Goal: Task Accomplishment & Management: Manage account settings

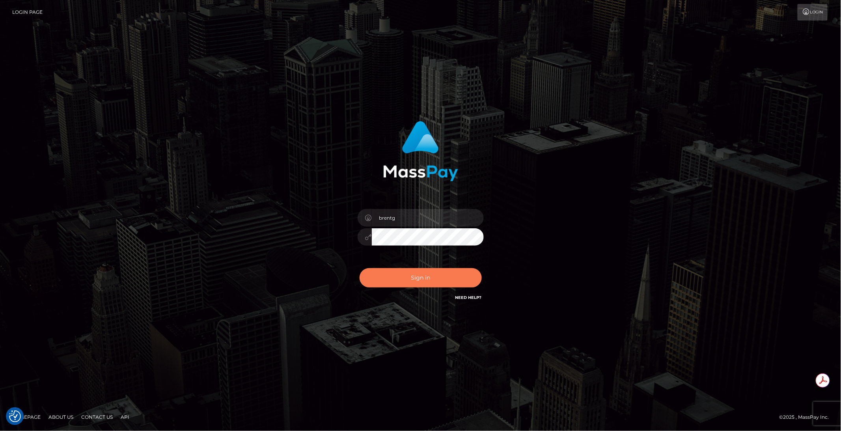
click at [426, 274] on button "Sign in" at bounding box center [421, 277] width 122 height 19
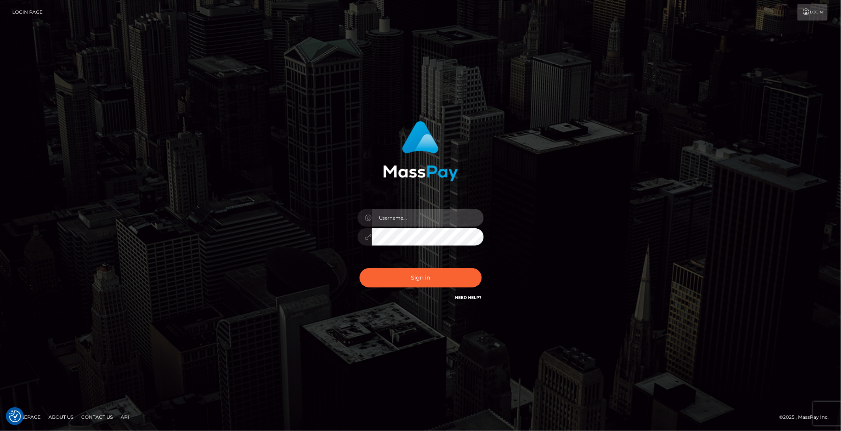
type input "brentg"
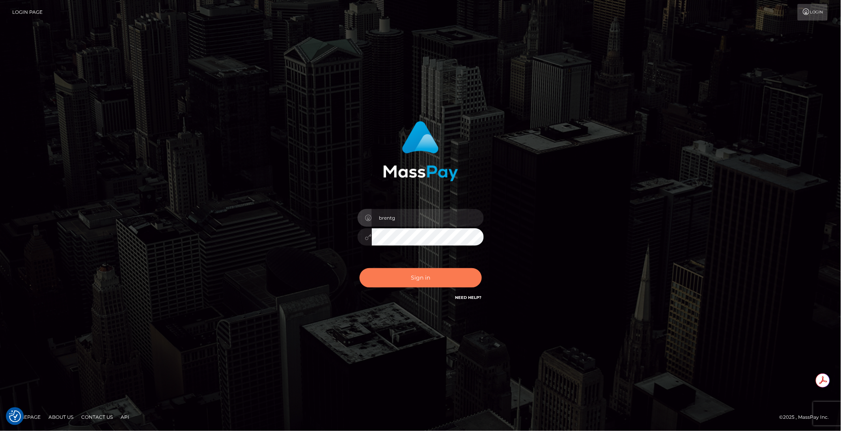
click at [387, 271] on button "Sign in" at bounding box center [421, 277] width 122 height 19
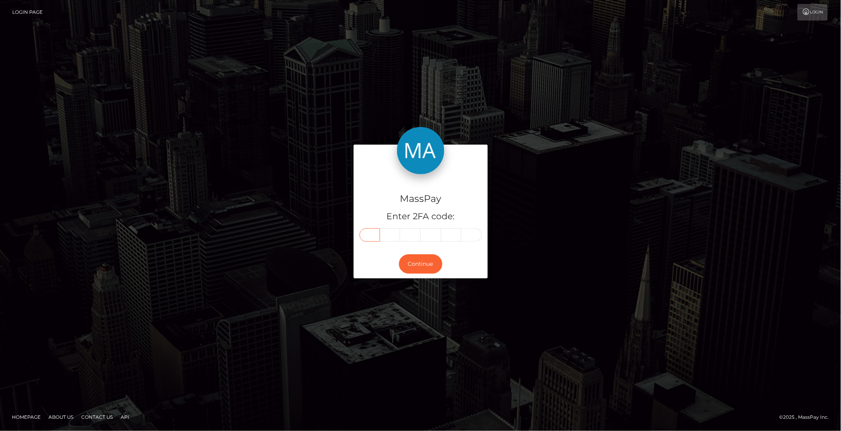
paste input "4"
type input "4"
type input "3"
type input "2"
type input "0"
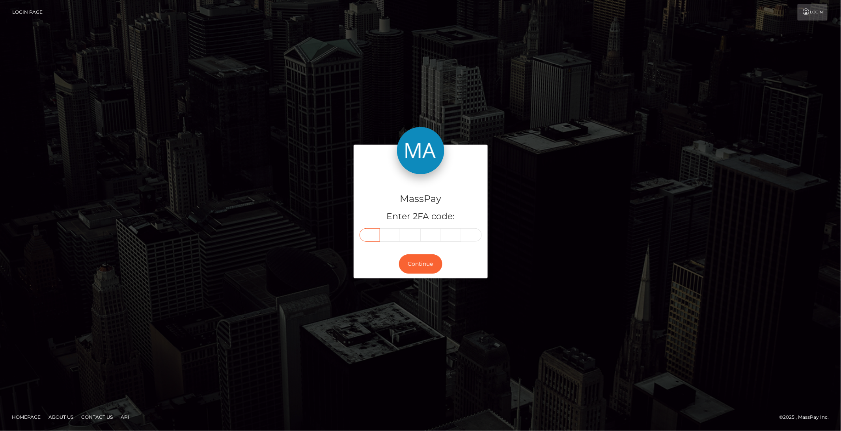
type input "6"
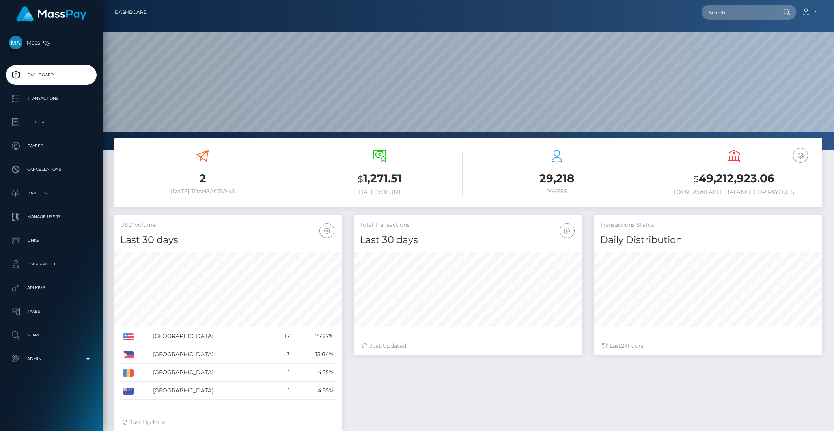
scroll to position [139, 228]
click at [721, 12] on input "text" at bounding box center [739, 12] width 74 height 15
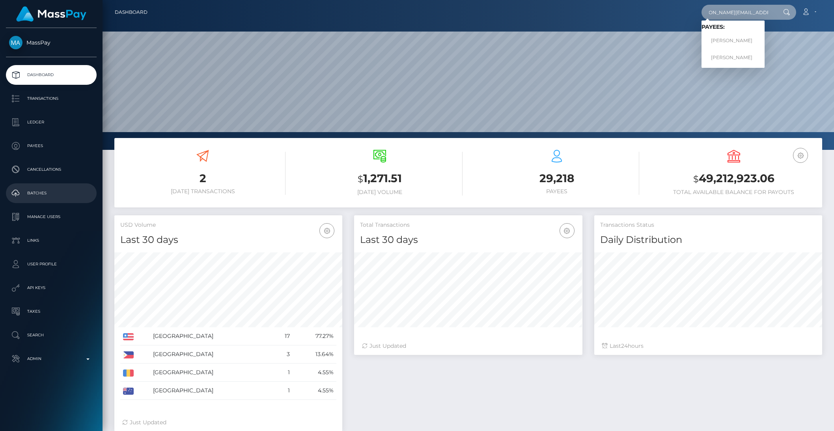
type input "jon@checkmategaming.com"
click at [743, 59] on link "Jonathan Levi" at bounding box center [733, 57] width 63 height 15
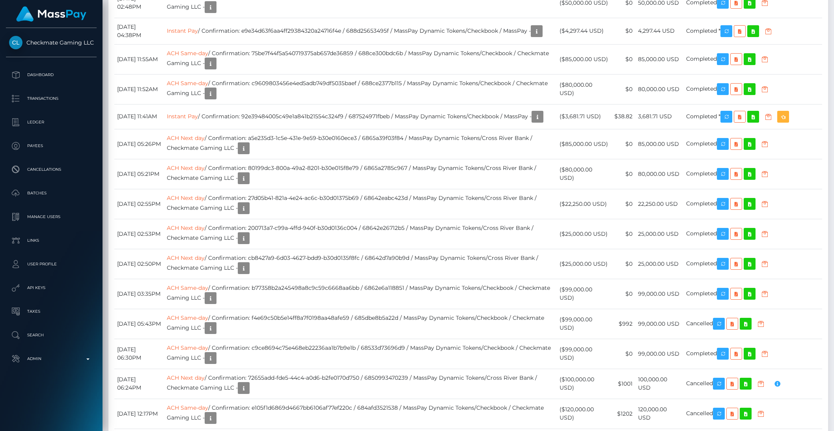
scroll to position [3548, 0]
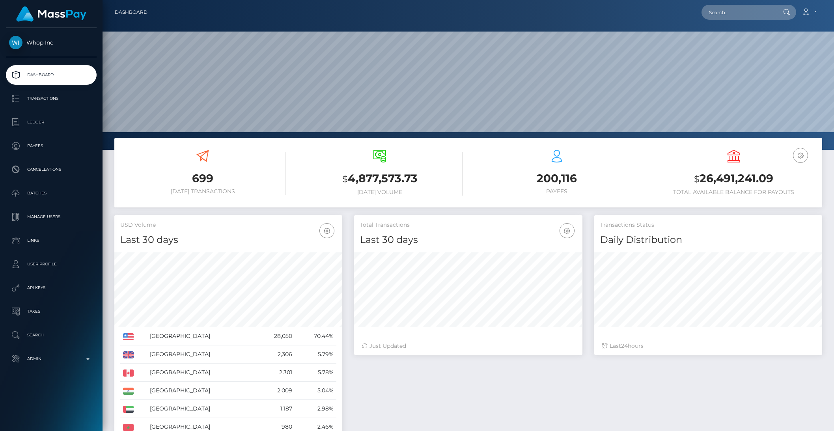
click at [38, 147] on p "Payees" at bounding box center [51, 146] width 84 height 12
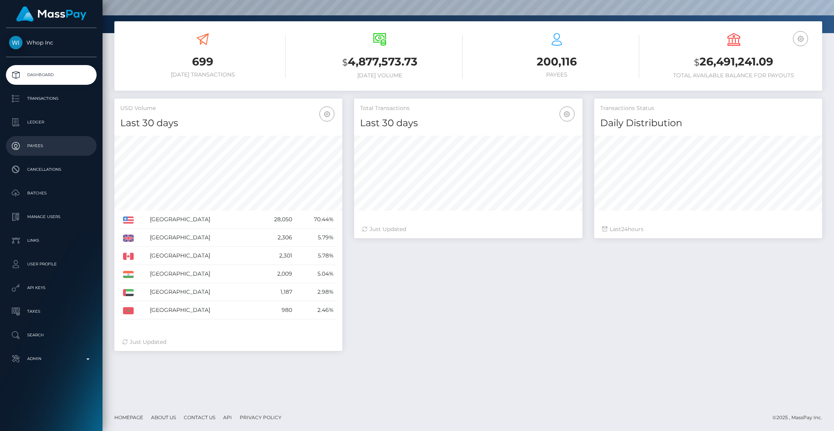
scroll to position [139, 228]
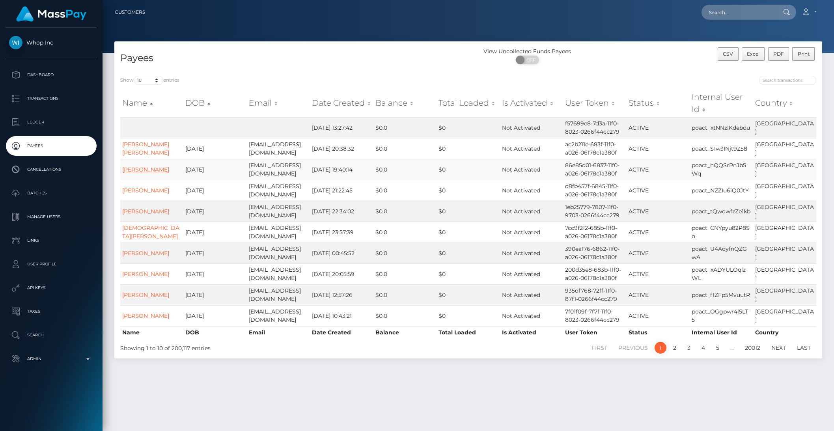
click at [154, 170] on link "Daniyal Ahmed" at bounding box center [145, 169] width 47 height 7
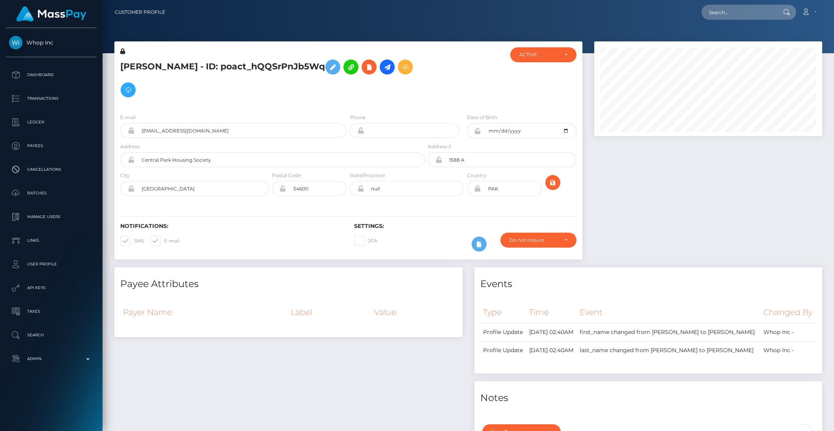
scroll to position [95, 228]
click at [383, 69] on icon at bounding box center [387, 67] width 9 height 10
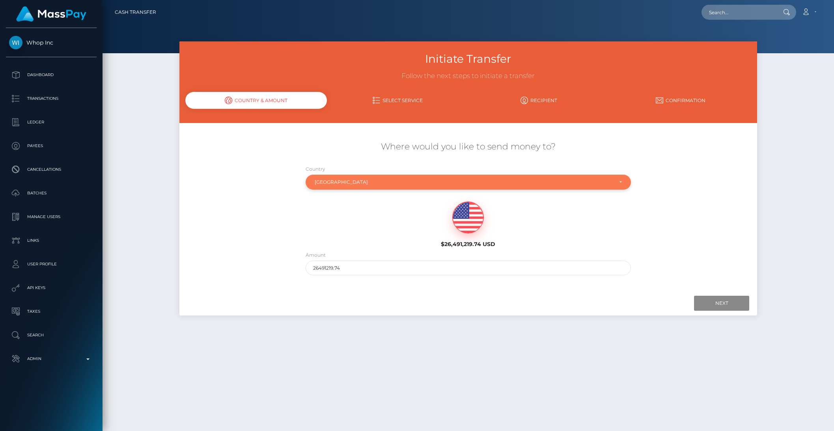
click at [392, 184] on div "[GEOGRAPHIC_DATA]" at bounding box center [464, 182] width 298 height 6
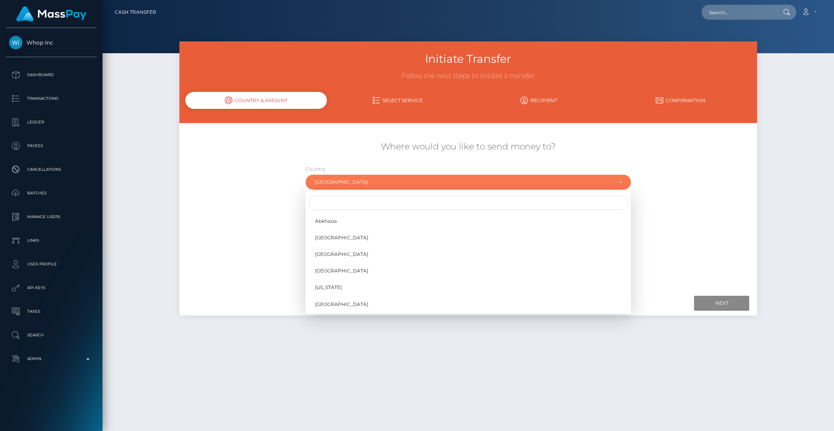
scroll to position [2306, 0]
click at [341, 202] on input "Search" at bounding box center [468, 203] width 319 height 15
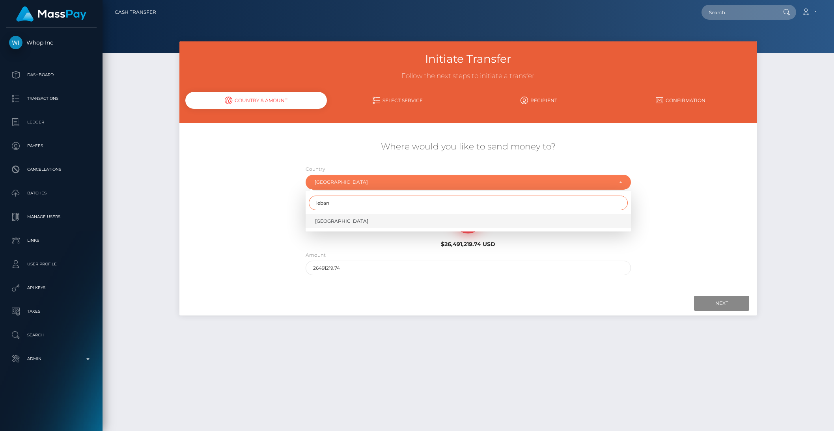
type input "leban"
click at [333, 223] on span "[GEOGRAPHIC_DATA]" at bounding box center [341, 221] width 53 height 7
select select "LBN"
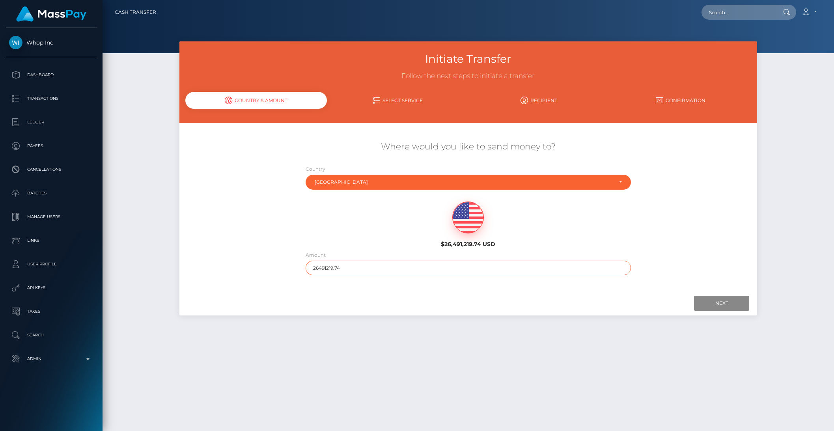
click at [323, 271] on input "26491219.74" at bounding box center [468, 268] width 325 height 15
drag, startPoint x: 323, startPoint y: 269, endPoint x: 422, endPoint y: 275, distance: 98.4
click at [422, 275] on div "Amount 26491219.74" at bounding box center [468, 265] width 337 height 28
type input "2649"
click at [708, 303] on input "Next" at bounding box center [721, 303] width 55 height 15
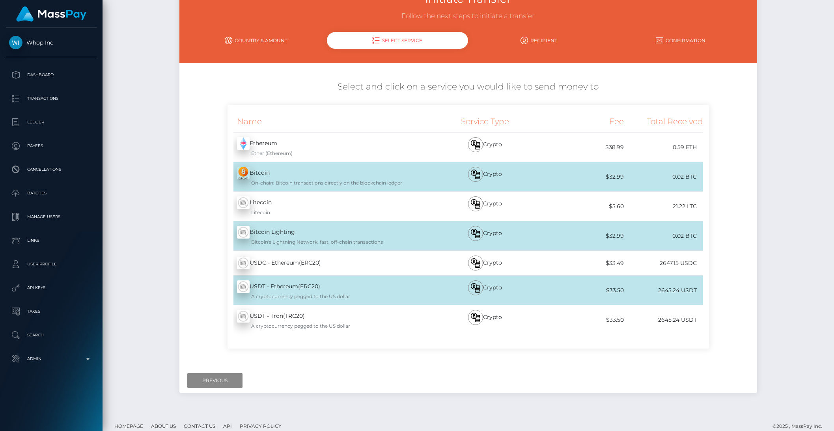
scroll to position [60, 0]
click at [246, 42] on link "Country & Amount" at bounding box center [256, 41] width 142 height 14
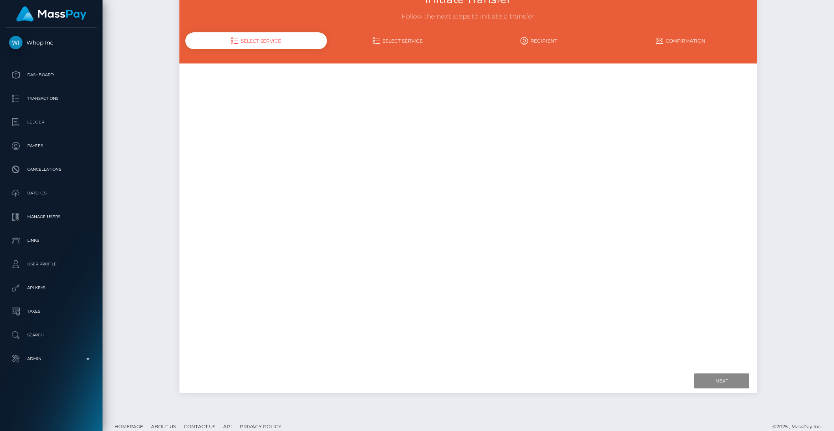
scroll to position [20, 0]
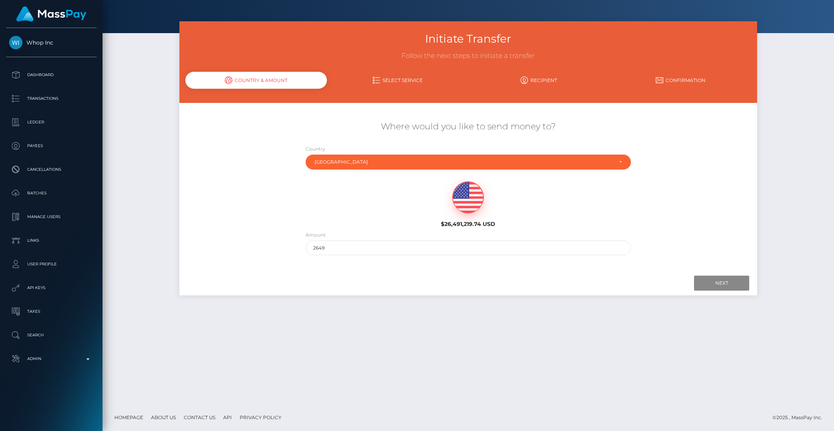
click at [340, 172] on div "Country Abkhazia Afghanistan Albania Algeria American Samoa Andorra Angola Angu…" at bounding box center [468, 159] width 337 height 29
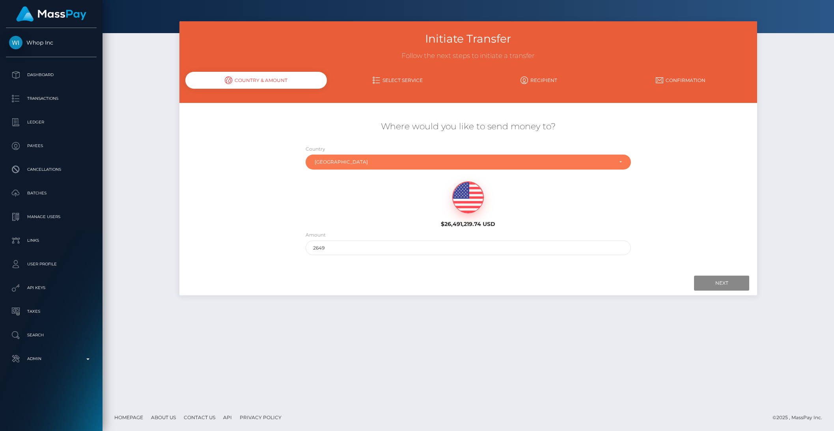
click at [338, 168] on div "Lebanon" at bounding box center [468, 162] width 325 height 15
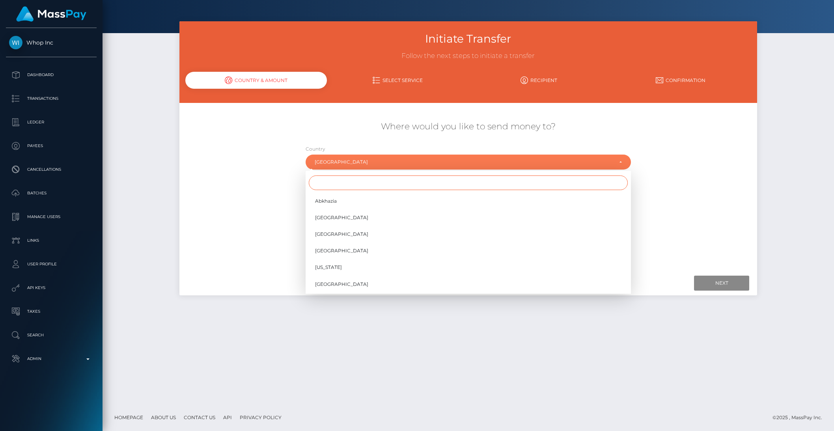
click at [340, 180] on input "Search" at bounding box center [468, 183] width 319 height 15
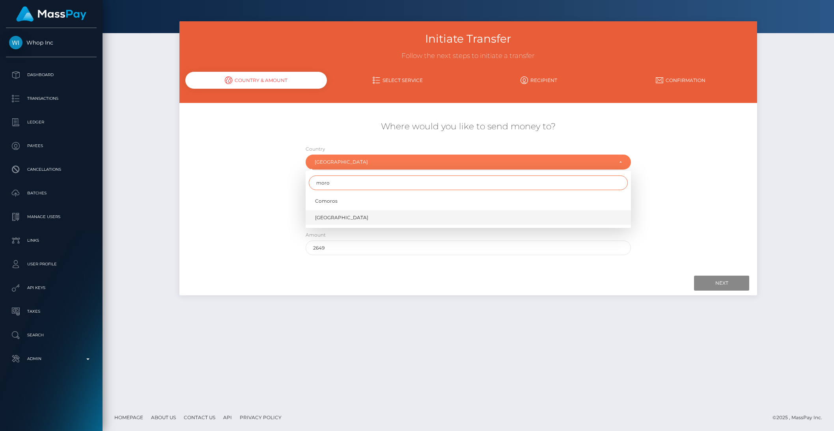
type input "moro"
click at [329, 218] on span "Morocco" at bounding box center [341, 217] width 53 height 7
select select "MAR"
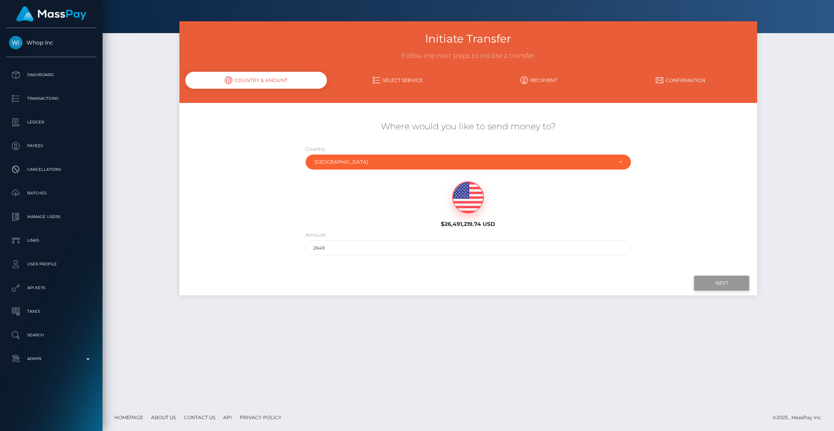
click at [696, 284] on input "Next" at bounding box center [721, 283] width 55 height 15
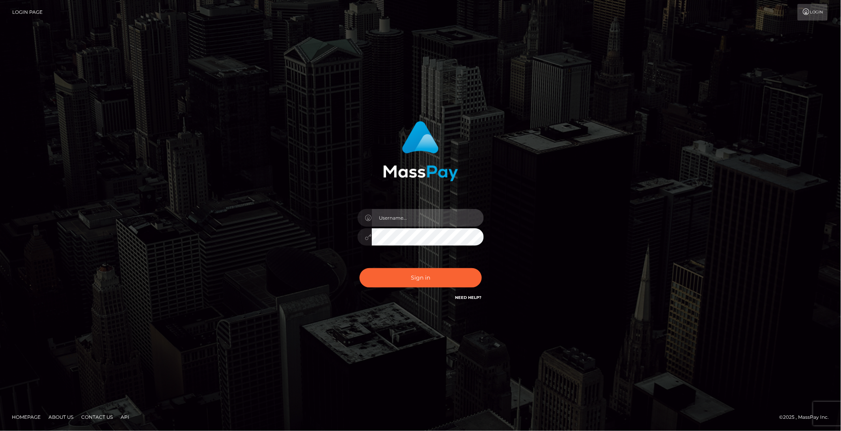
type input "brentg"
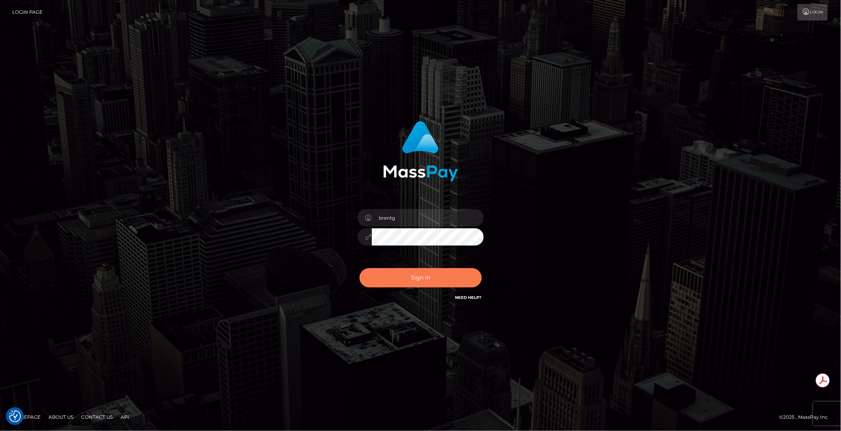
click at [399, 270] on button "Sign in" at bounding box center [421, 277] width 122 height 19
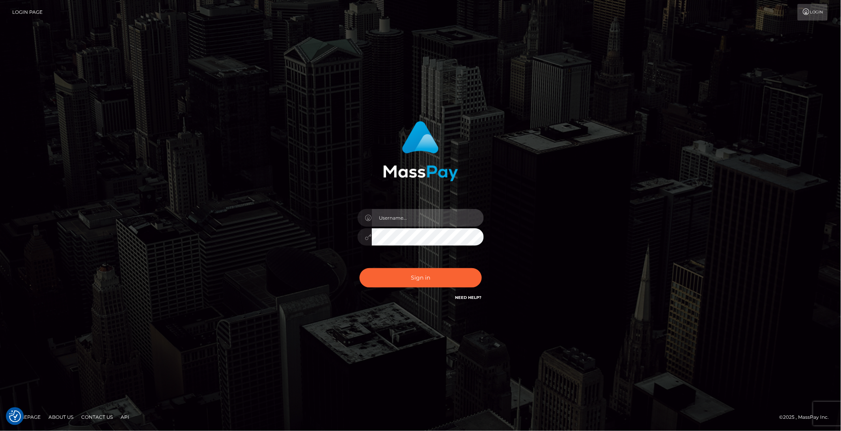
type input "brentg"
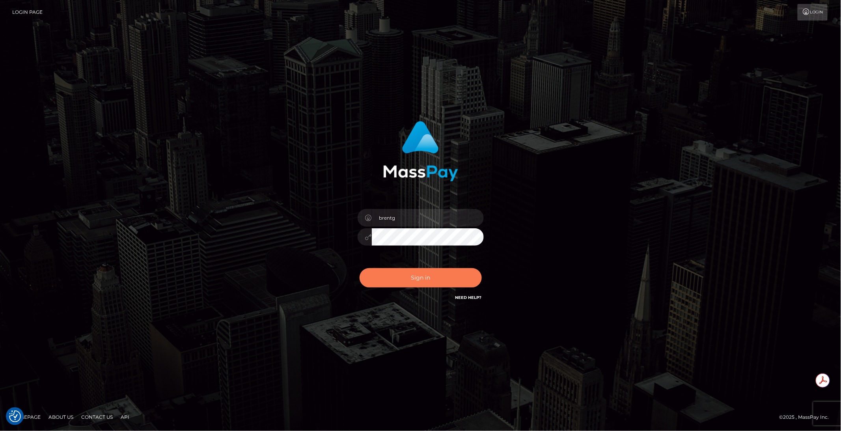
click at [430, 276] on button "Sign in" at bounding box center [421, 277] width 122 height 19
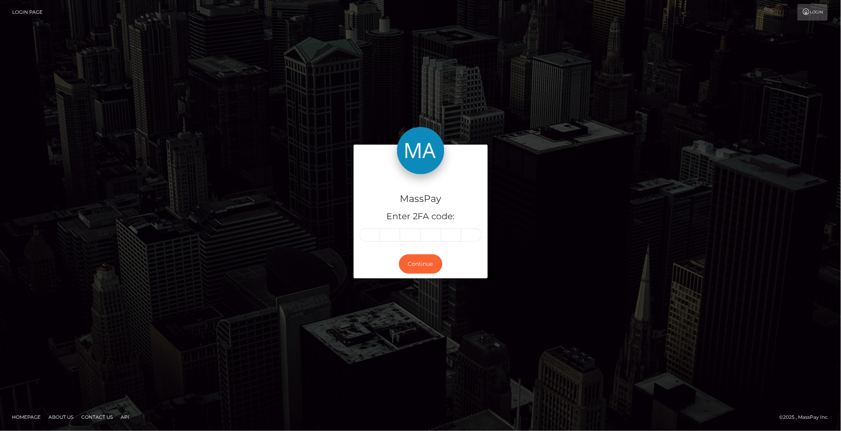
type input "9"
type input "0"
type input "5"
type input "4"
type input "8"
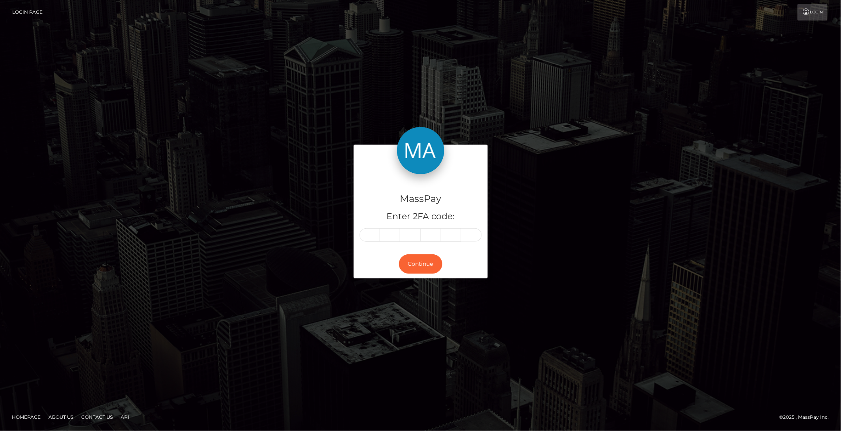
type input "6"
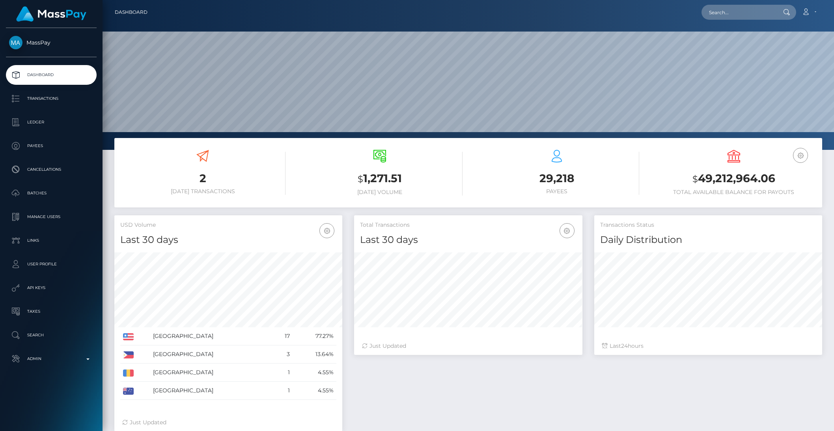
scroll to position [139, 228]
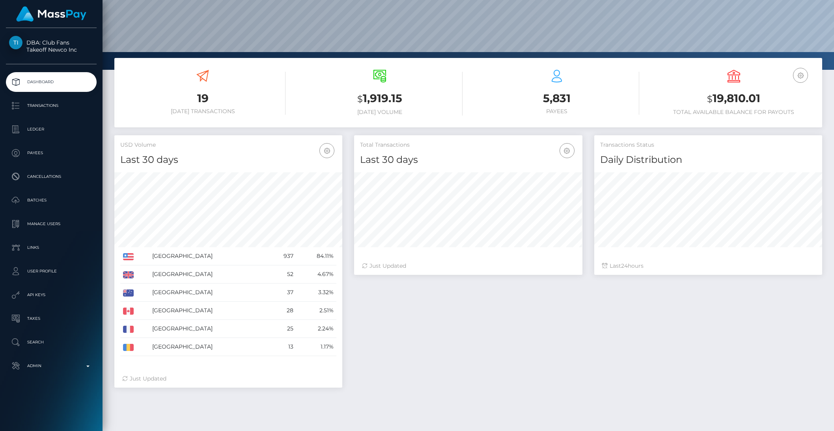
scroll to position [117, 0]
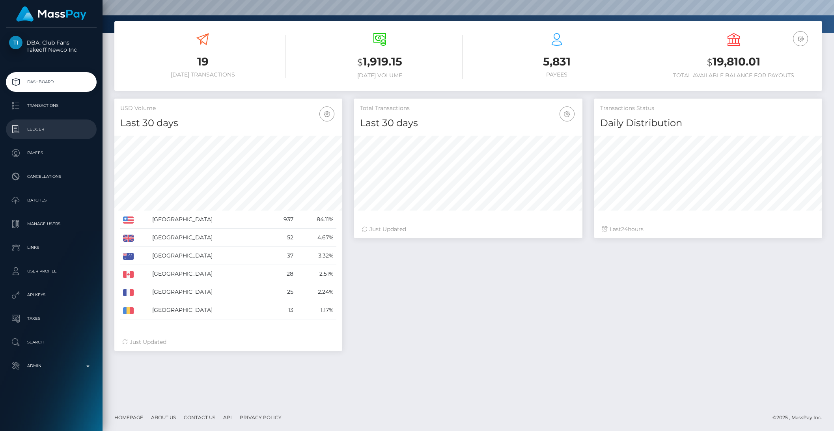
click at [43, 132] on p "Ledger" at bounding box center [51, 129] width 84 height 12
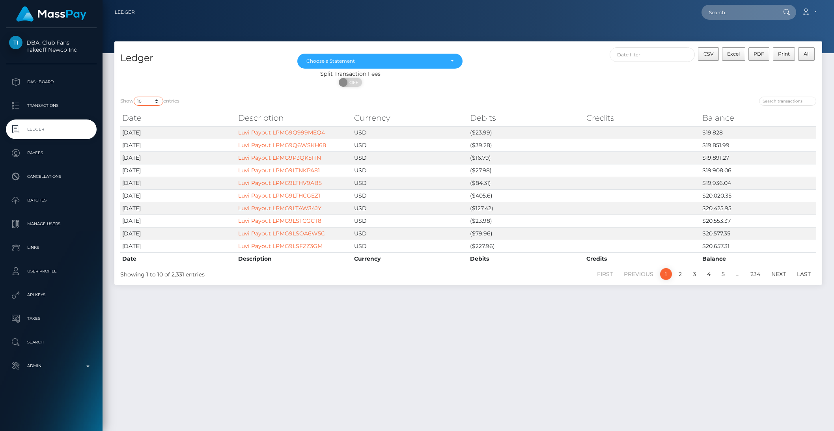
click at [152, 103] on select "10 25 50 100 250" at bounding box center [149, 101] width 30 height 9
click at [135, 97] on select "10 25 50 100 250" at bounding box center [149, 101] width 30 height 9
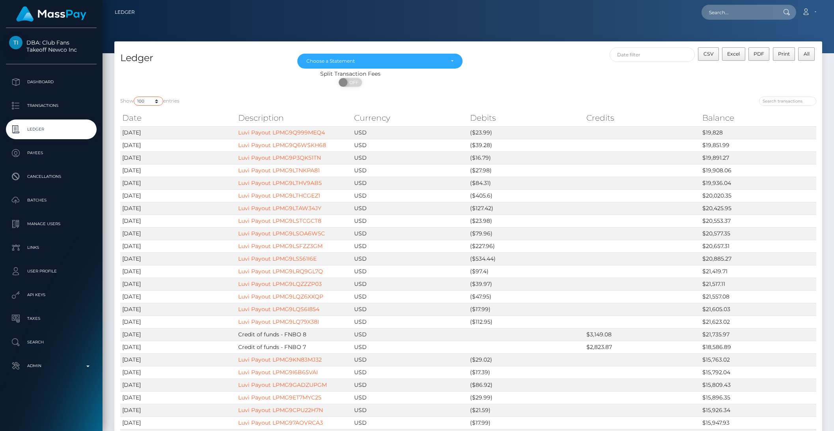
click at [139, 99] on select "10 25 50 100 250" at bounding box center [149, 101] width 30 height 9
click at [135, 97] on select "10 25 50 100 250" at bounding box center [149, 101] width 30 height 9
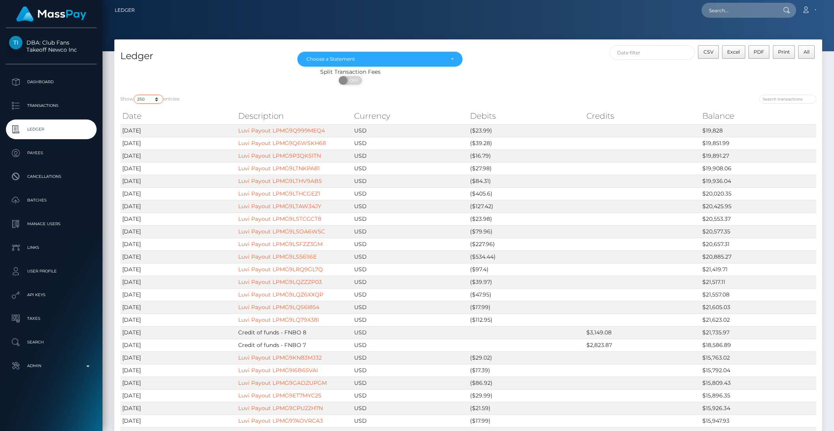
click at [148, 101] on select "10 25 50 100 250" at bounding box center [149, 99] width 30 height 9
click at [135, 95] on select "10 25 50 100 250" at bounding box center [149, 99] width 30 height 9
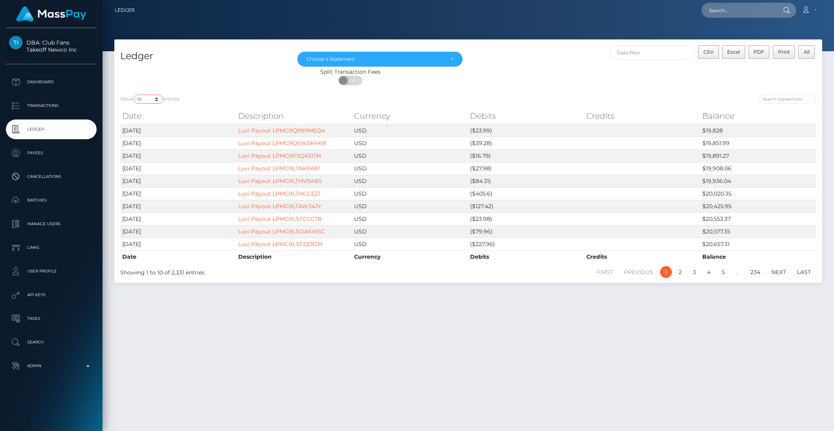
click at [153, 98] on select "10 25 50 100 250" at bounding box center [149, 99] width 30 height 9
click at [135, 95] on select "10 25 50 100 250" at bounding box center [149, 99] width 30 height 9
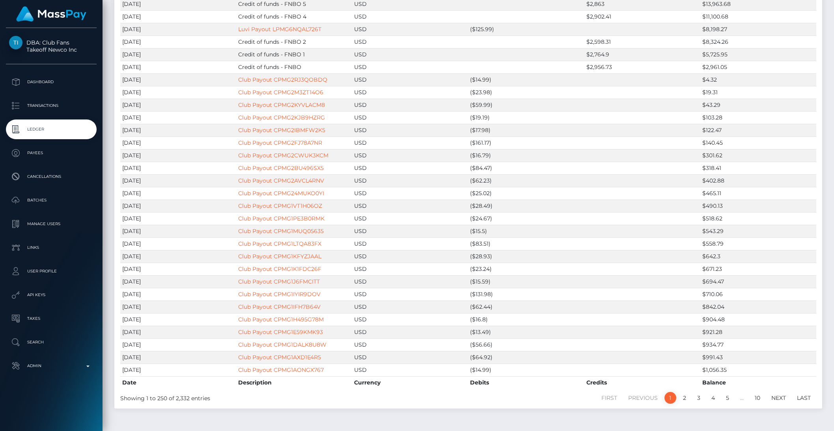
scroll to position [2954, 0]
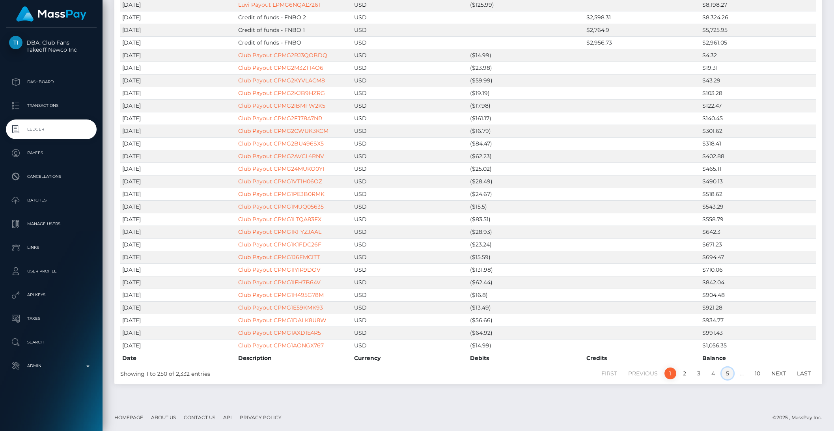
click at [725, 375] on link "5" at bounding box center [728, 374] width 12 height 12
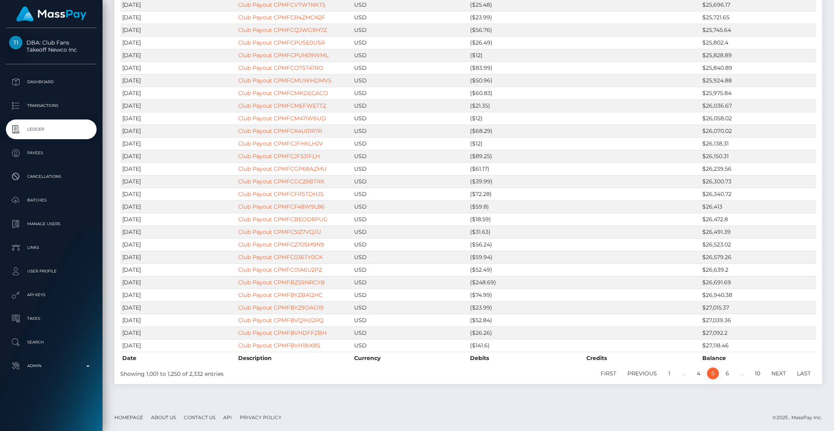
scroll to position [2963, 0]
click at [726, 370] on link "6" at bounding box center [728, 374] width 12 height 12
click at [729, 373] on link "7" at bounding box center [728, 374] width 12 height 12
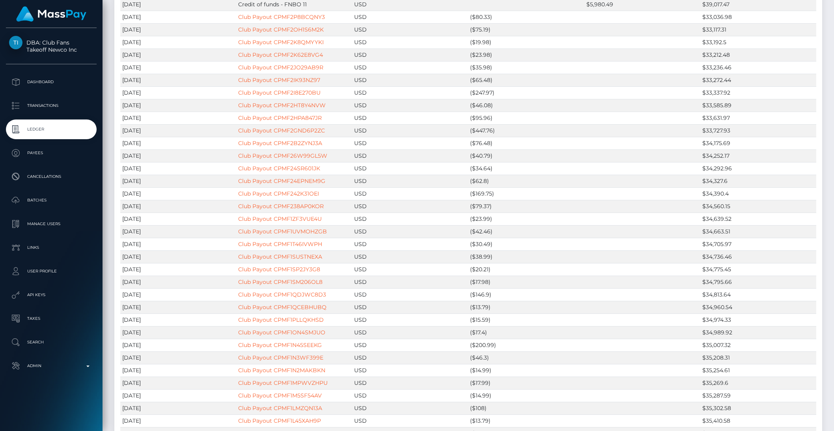
scroll to position [0, 0]
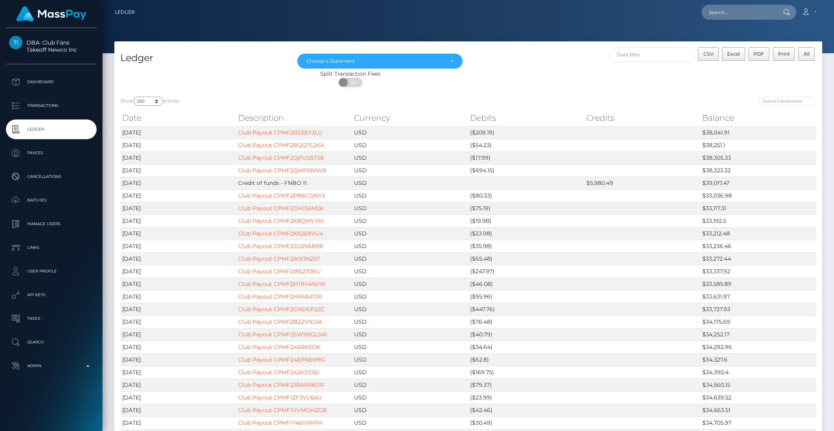
click at [161, 100] on select "10 25 50 100 250" at bounding box center [149, 101] width 30 height 9
click at [159, 100] on select "10 25 50 100 250" at bounding box center [149, 101] width 30 height 9
select select "10"
click at [135, 97] on select "10 25 50 100 250" at bounding box center [149, 101] width 30 height 9
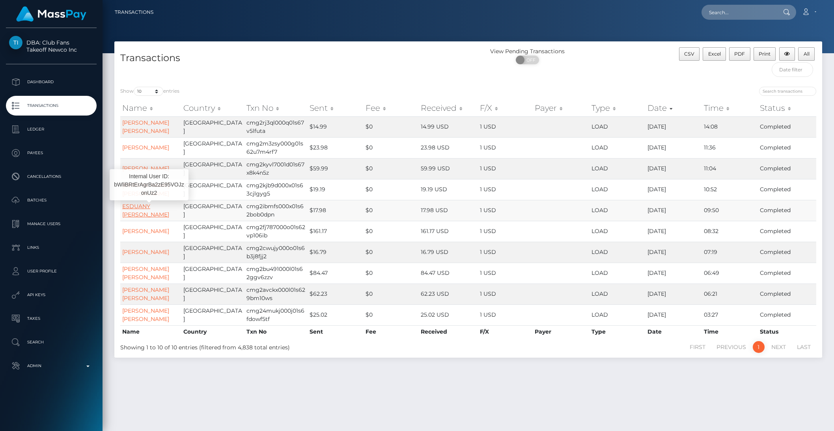
click at [146, 209] on link "ESDUANY SELENA CANALES VILLAMIL" at bounding box center [145, 210] width 47 height 15
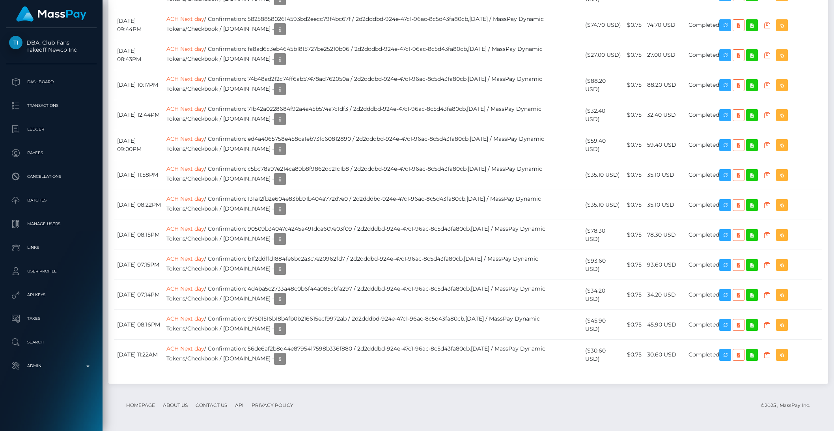
scroll to position [6596, 0]
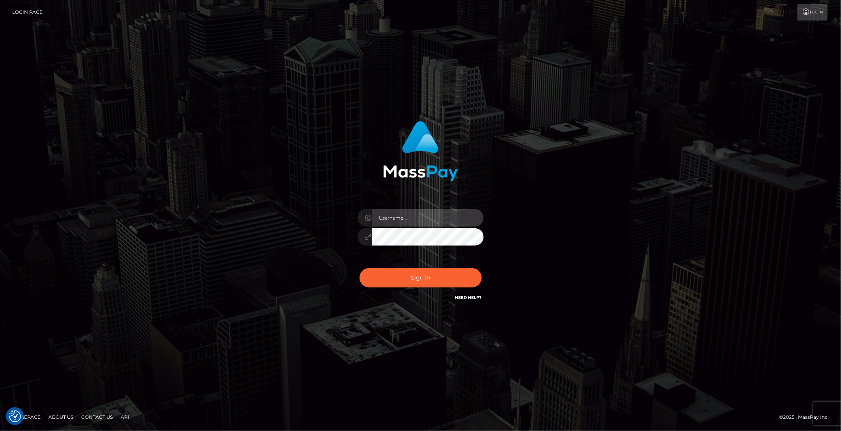
type input "brentg"
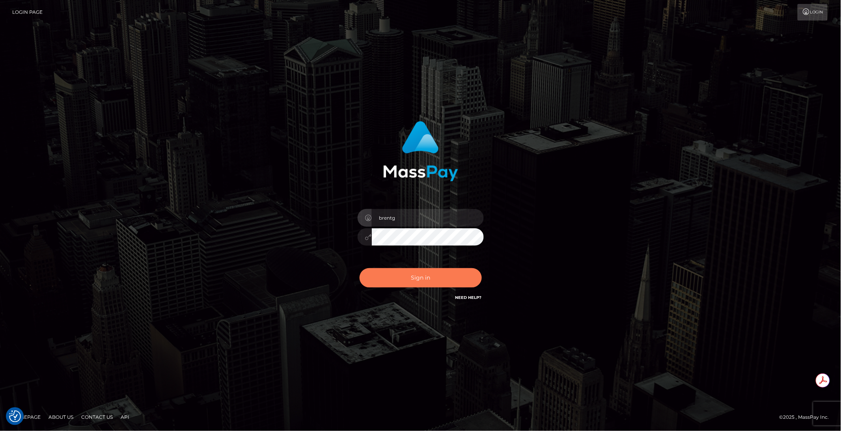
click at [422, 275] on button "Sign in" at bounding box center [421, 277] width 122 height 19
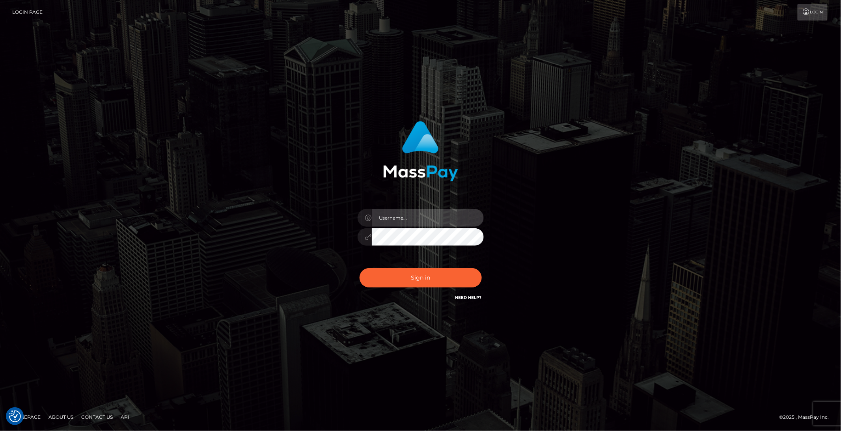
type input "brentg"
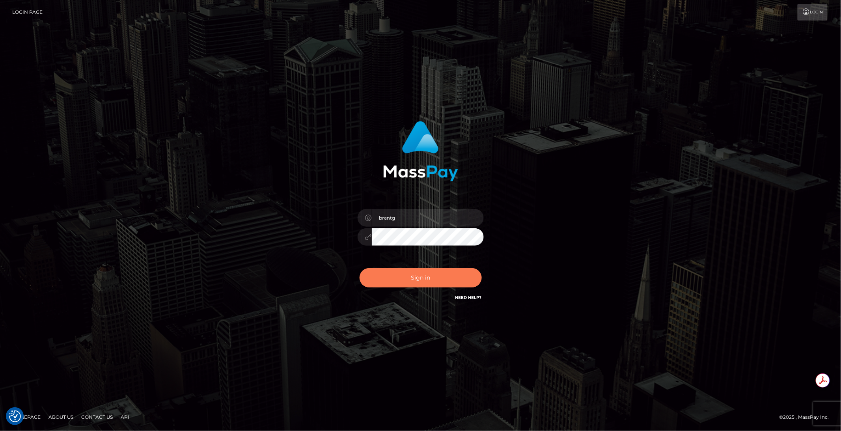
click at [440, 275] on button "Sign in" at bounding box center [421, 277] width 122 height 19
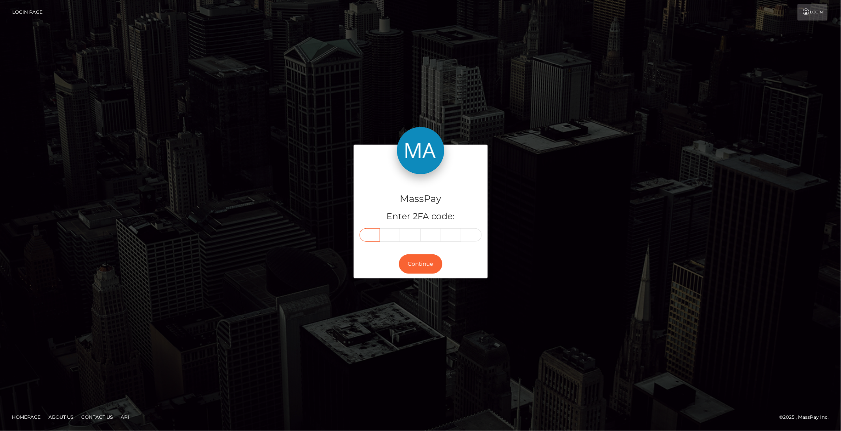
paste input "9"
type input "9"
type input "2"
type input "6"
type input "9"
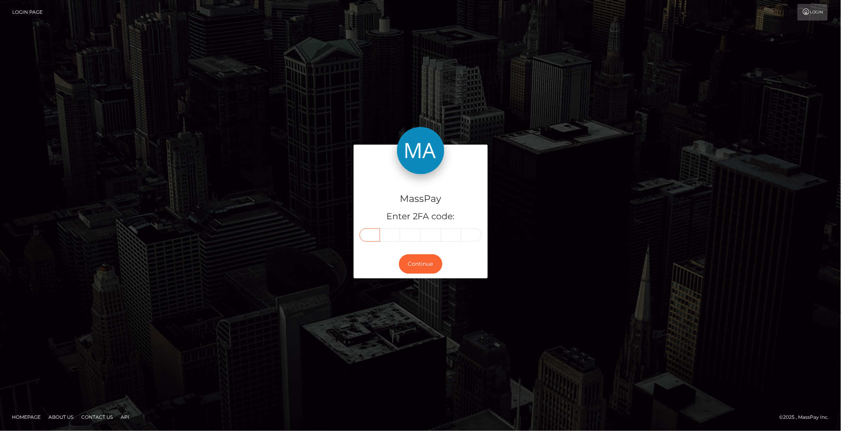
type input "1"
type input "6"
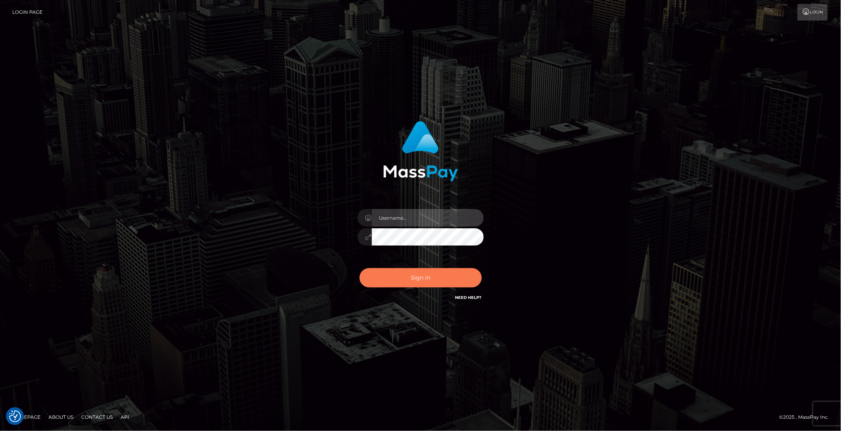
type input "brentg"
click at [460, 280] on button "Sign in" at bounding box center [421, 277] width 122 height 19
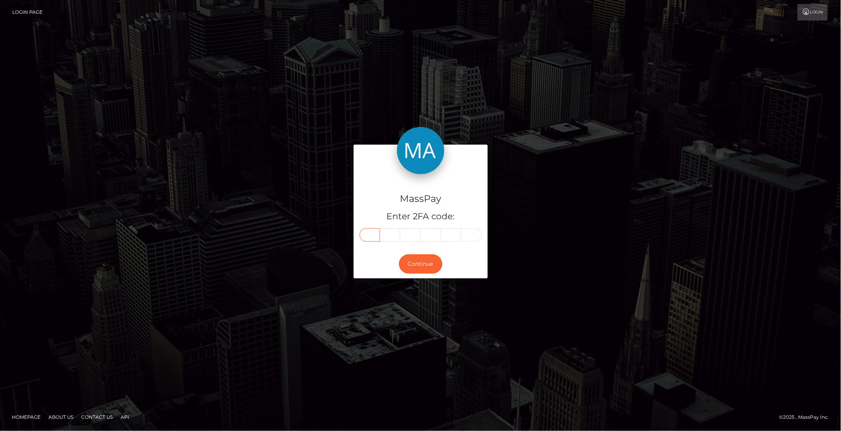
paste input "6"
type input "6"
type input "4"
type input "2"
type input "8"
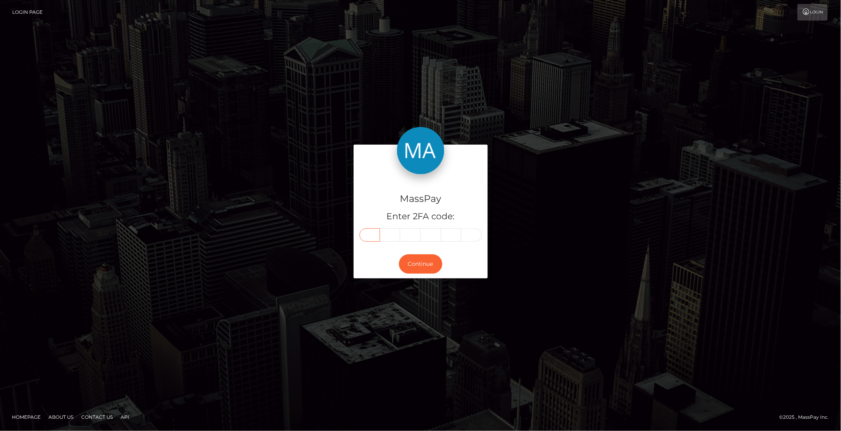
type input "6"
type input "5"
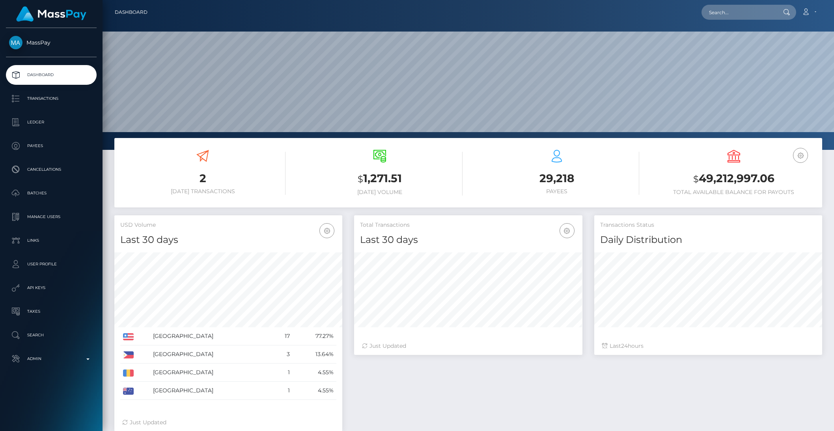
scroll to position [139, 228]
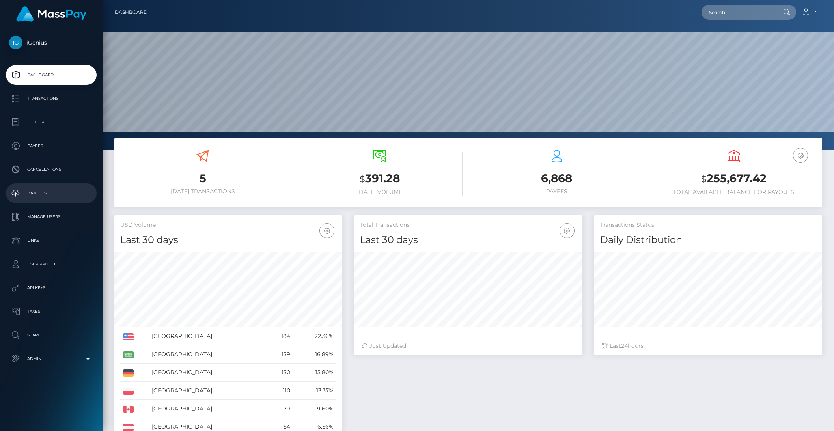
click at [42, 196] on p "Batches" at bounding box center [51, 193] width 84 height 12
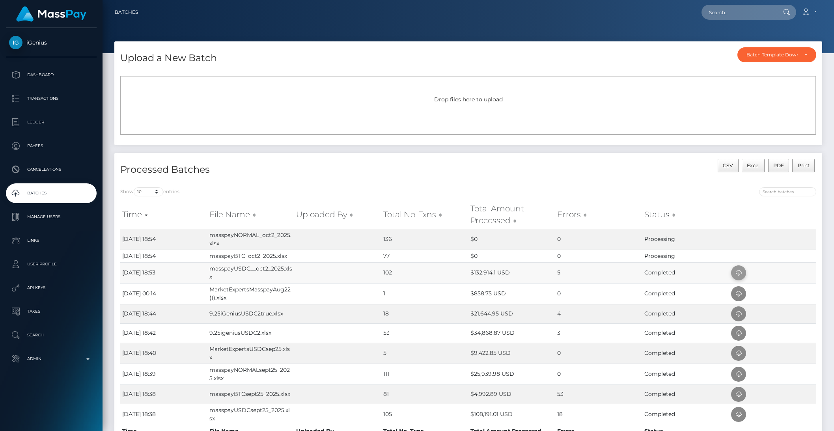
click at [738, 275] on icon at bounding box center [738, 273] width 9 height 10
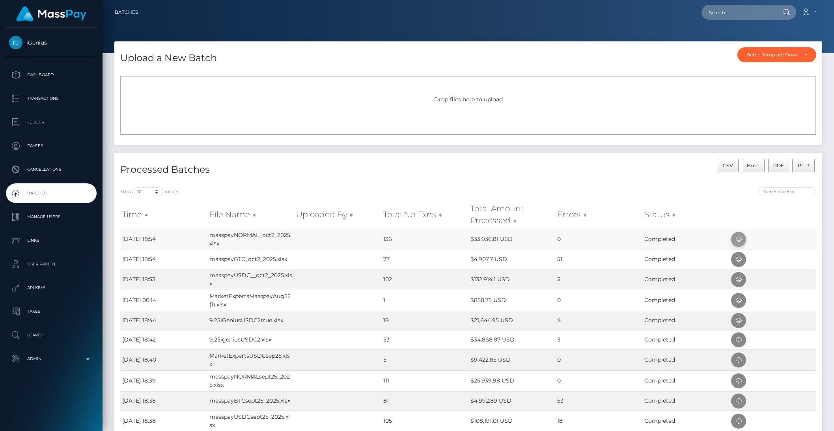
click at [738, 239] on icon at bounding box center [738, 240] width 9 height 10
click at [739, 262] on icon at bounding box center [738, 260] width 9 height 10
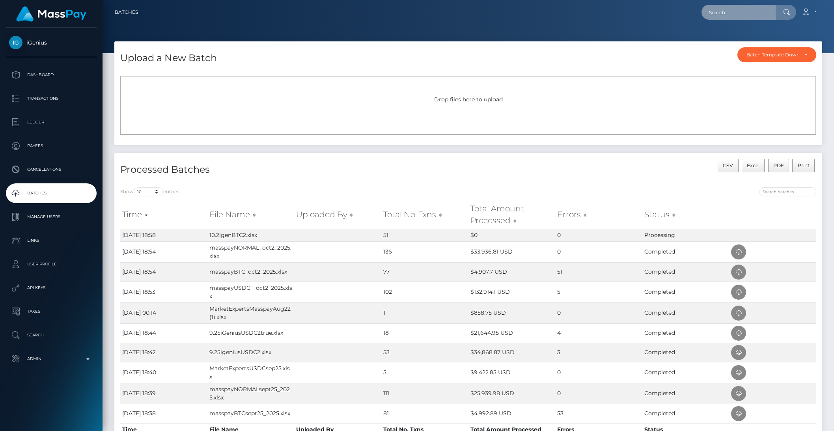
click at [735, 14] on input "text" at bounding box center [739, 12] width 74 height 15
paste input "fea166cb-84a8-4a76-b914-050d11f21a8b"
type input "fea166cb-84a8-4a76-b914-050d11f21a8b"
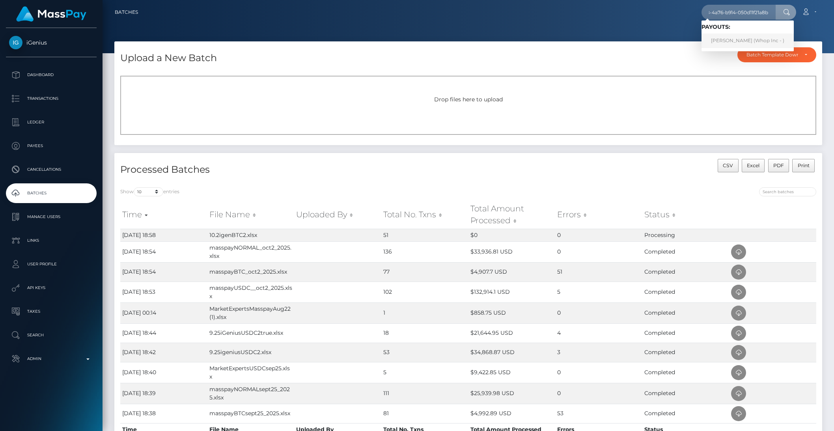
click at [738, 37] on link "[PERSON_NAME] (Whop Inc - )" at bounding box center [748, 41] width 92 height 15
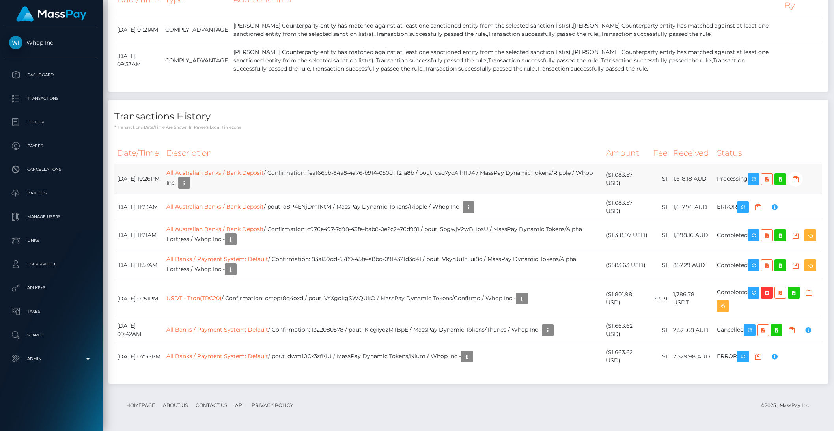
scroll to position [95, 228]
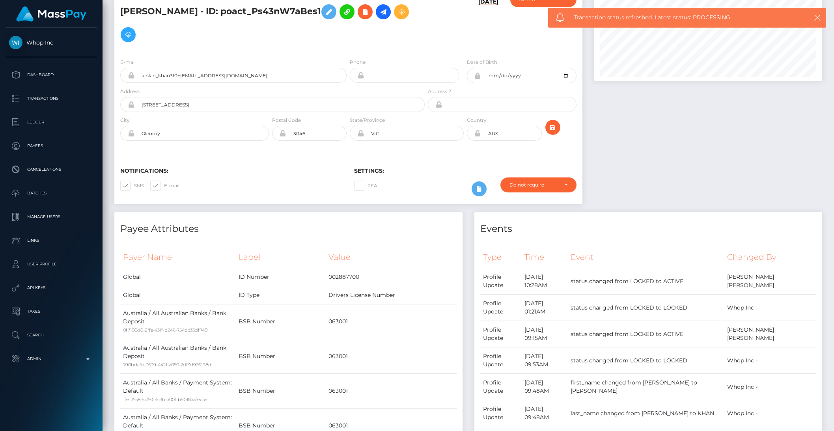
scroll to position [0, 0]
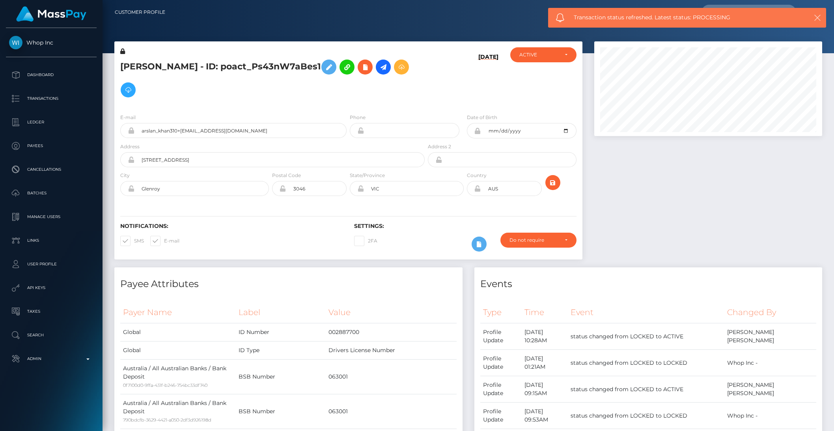
click at [817, 18] on icon "button" at bounding box center [818, 18] width 8 height 8
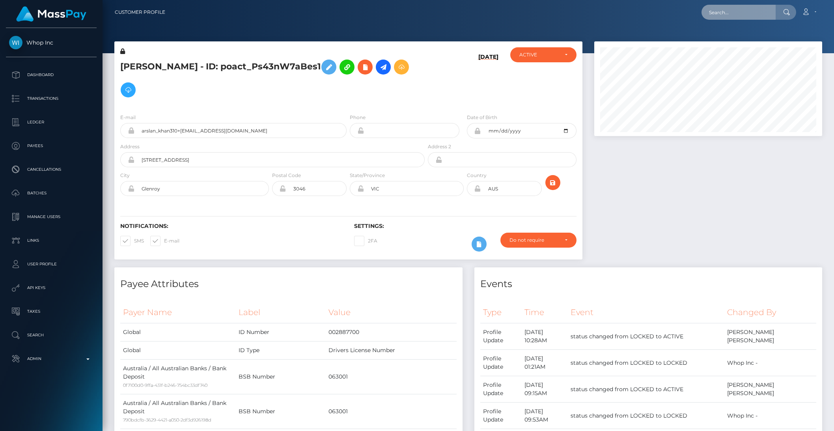
click at [731, 16] on input "text" at bounding box center [739, 12] width 74 height 15
paste input "30351806-6b99-4207-9984-8c13556b8f90"
type input "30351806-6b99-4207-9984-8c13556b8f90"
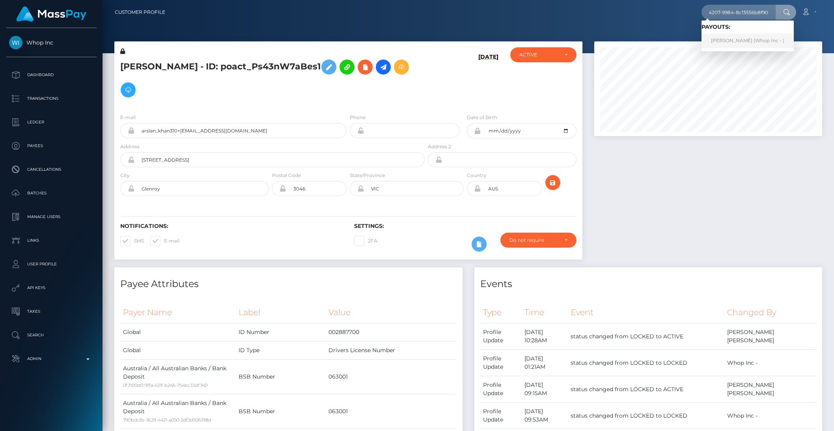
click at [728, 37] on link "QUANG ANH ĐỖ (Whop Inc - )" at bounding box center [748, 41] width 92 height 15
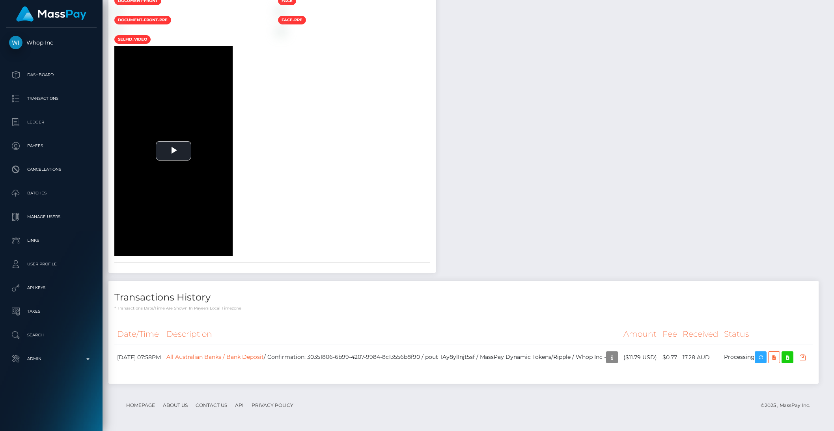
scroll to position [95, 228]
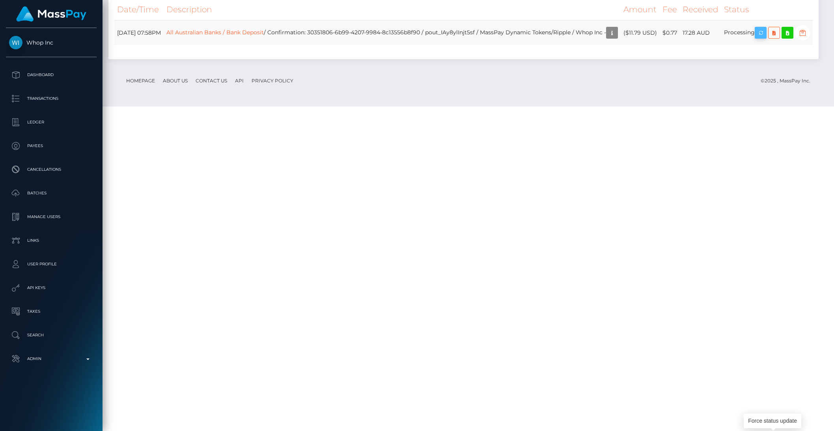
click at [766, 38] on icon "button" at bounding box center [760, 33] width 9 height 10
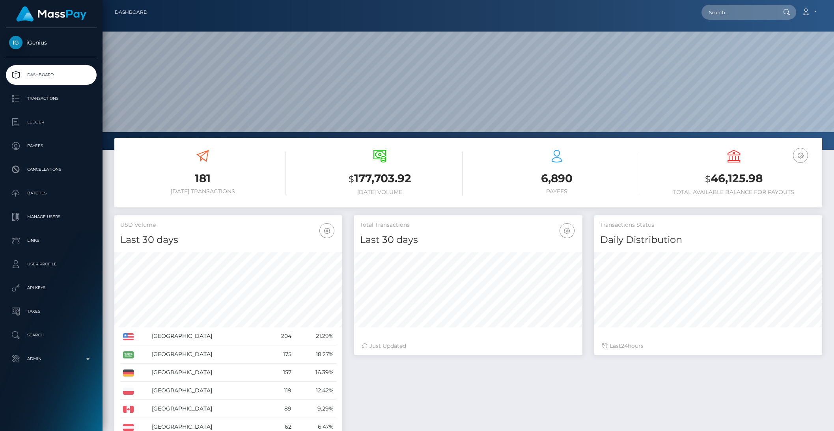
scroll to position [139, 228]
click at [39, 191] on p "Batches" at bounding box center [51, 193] width 84 height 12
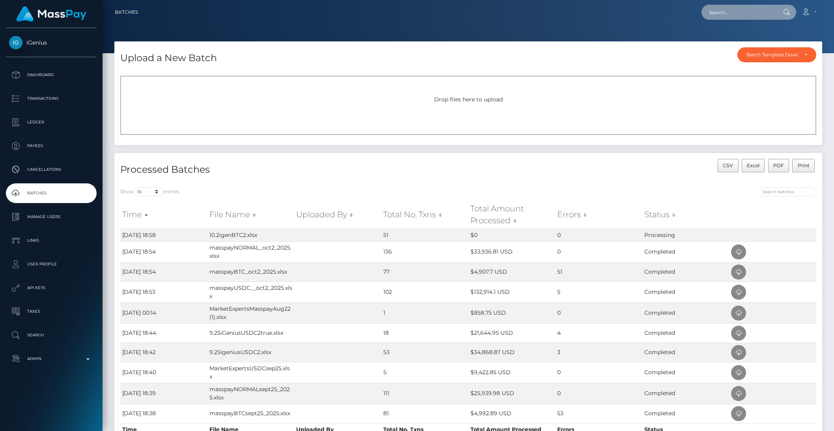
click at [722, 15] on input "text" at bounding box center [739, 12] width 74 height 15
paste input "d4cc520-6535-451d-8e06-66552249946e"
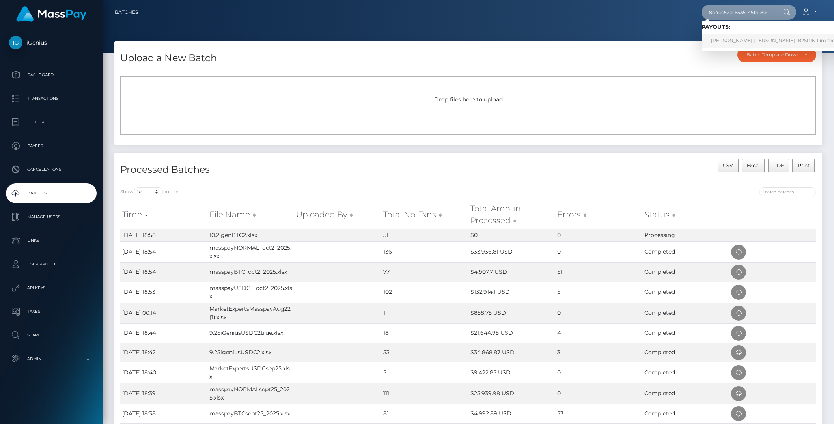
type input "8d4cc520-6535-451d-8e06-66552249946e"
click at [726, 36] on link "MICHAEL DOUGLAS CRUMP (B2SPIN Limited - )" at bounding box center [776, 41] width 149 height 15
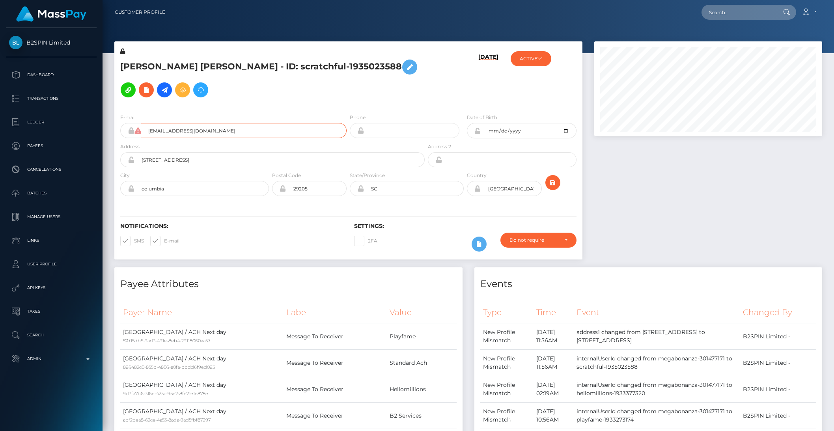
click at [192, 124] on input "[EMAIL_ADDRESS][DOMAIN_NAME]" at bounding box center [244, 130] width 206 height 15
click at [192, 124] on input "michaelcrump11@gmail.com" at bounding box center [244, 130] width 206 height 15
click at [192, 125] on input "michaelcrump11@gmail.com" at bounding box center [244, 130] width 206 height 15
click at [712, 27] on div at bounding box center [469, 26] width 732 height 53
click at [723, 16] on input "text" at bounding box center [739, 12] width 74 height 15
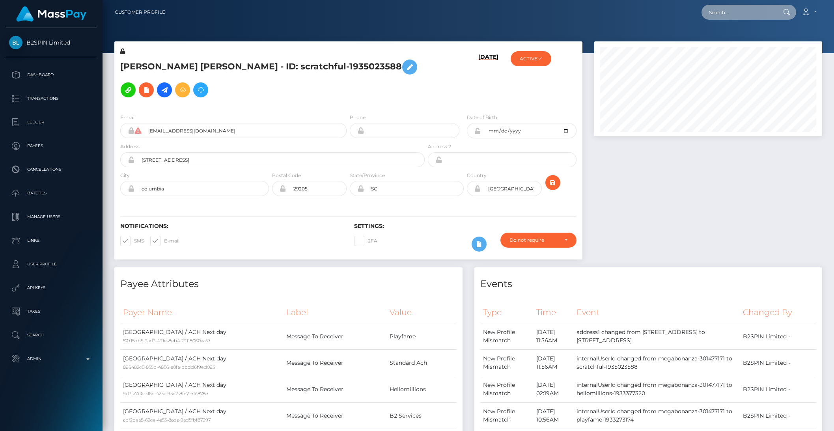
paste input "michaelcrump11@gmail.com"
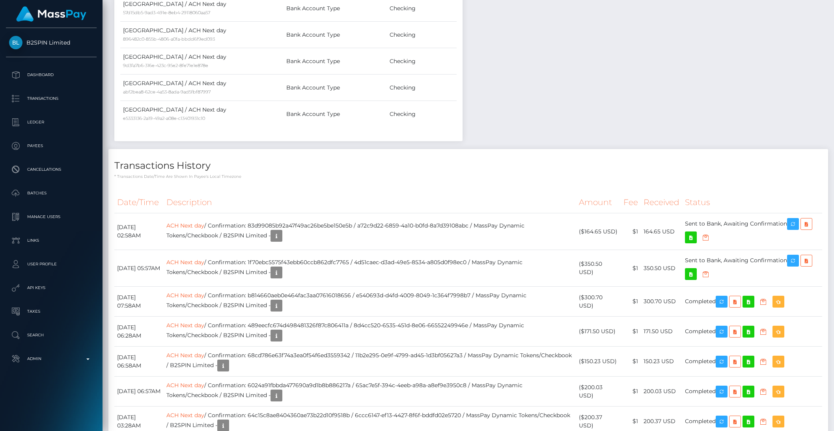
scroll to position [849, 0]
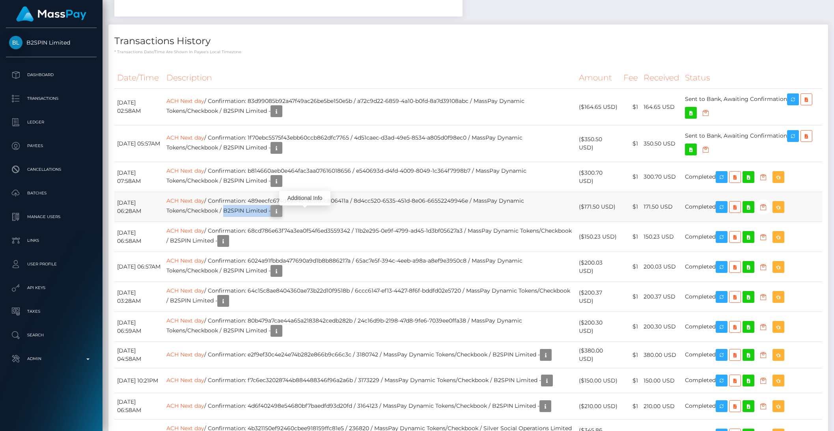
drag, startPoint x: 249, startPoint y: 213, endPoint x: 300, endPoint y: 212, distance: 50.5
click at [300, 212] on td "ACH Next day / Confirmation: 489eecfc674d498481326f87c806411a / 8d4cc520-6535-4…" at bounding box center [370, 207] width 413 height 30
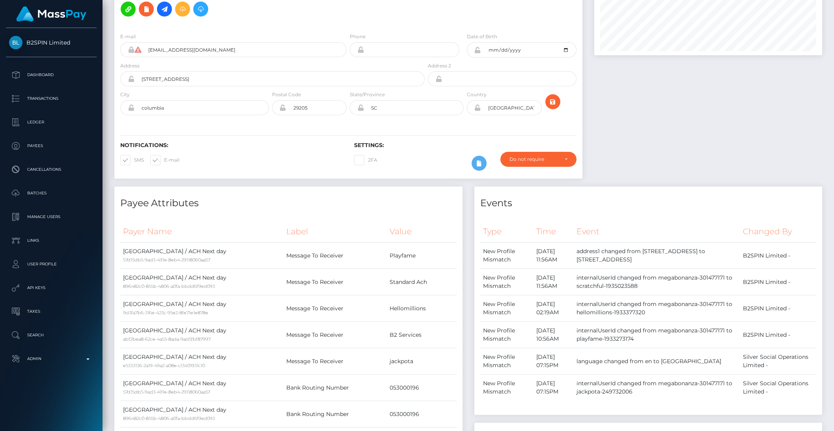
scroll to position [0, 0]
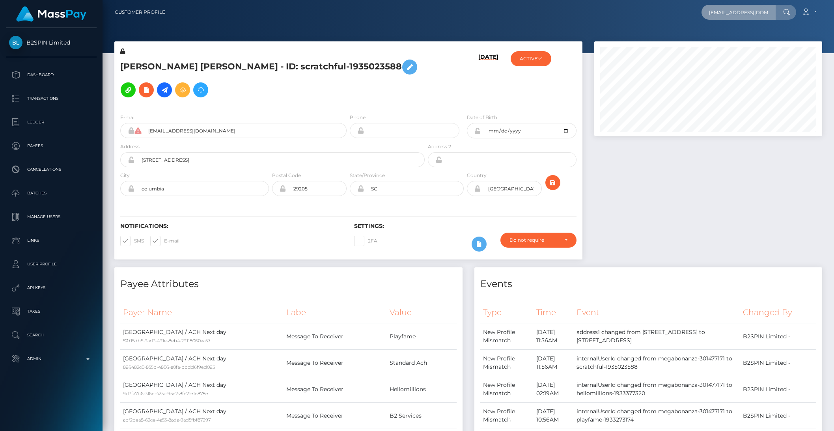
click at [739, 8] on input "michaelcrump11@gmail.com" at bounding box center [739, 12] width 74 height 15
paste input "f87d0384-732f-4544-ba30-d484a0f5f5a4"
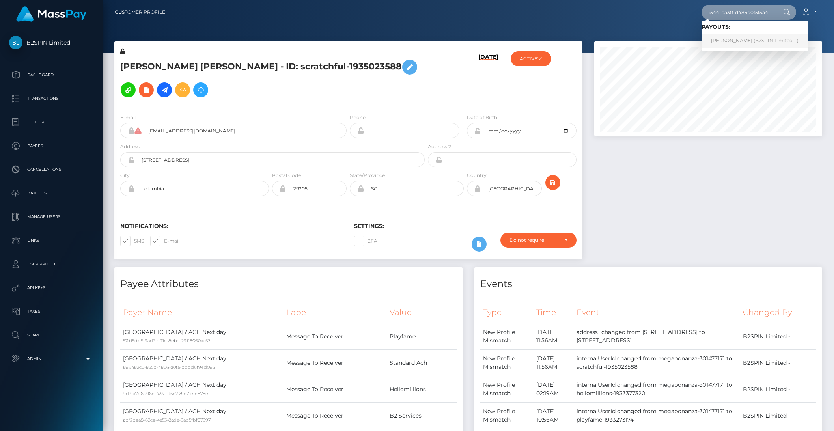
type input "f87d0384-732f-4544-ba30-d484a0f5f5a4"
click at [746, 41] on link "CARLA SHARRISSE KING (B2SPIN Limited - )" at bounding box center [755, 41] width 107 height 15
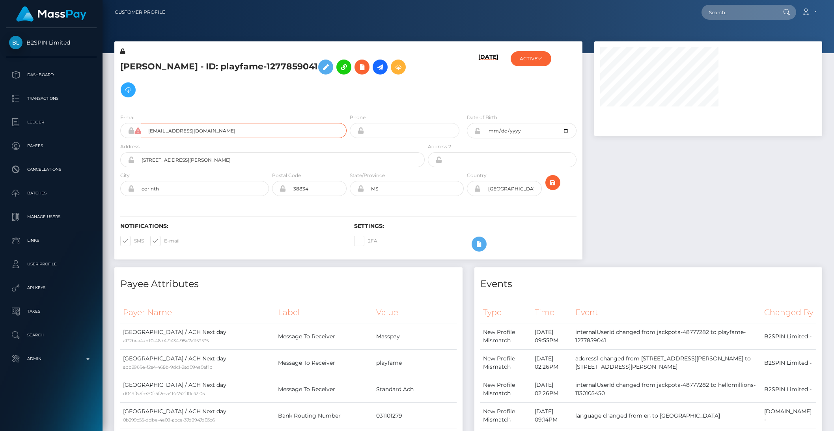
click at [217, 133] on input "[EMAIL_ADDRESS][DOMAIN_NAME]" at bounding box center [244, 130] width 206 height 15
click at [760, 15] on input "text" at bounding box center [739, 12] width 74 height 15
paste input "carlasharrisseking1986@gmail.com"
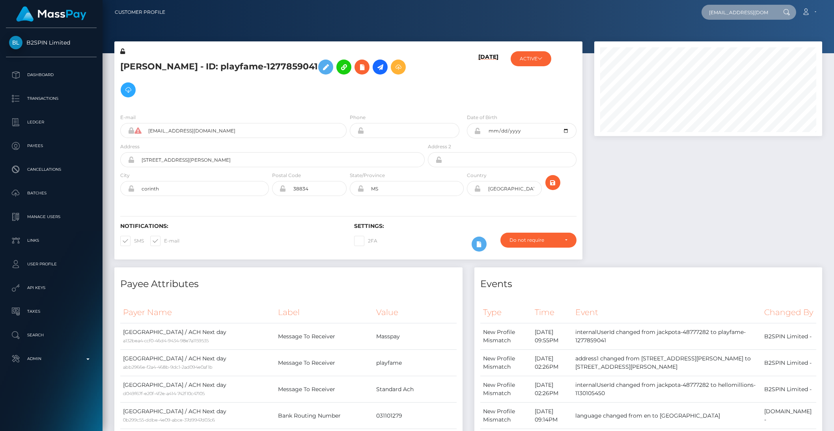
scroll to position [0, 30]
type input "carlasharrisseking1986@gmail.com"
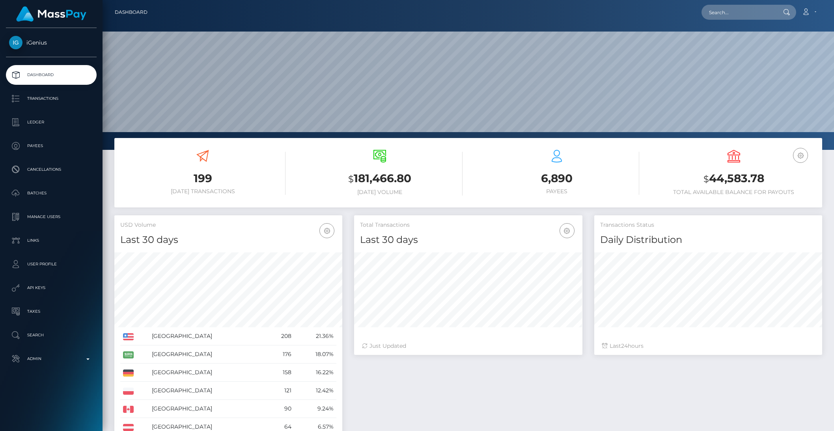
scroll to position [139, 228]
click at [42, 193] on p "Batches" at bounding box center [51, 193] width 84 height 12
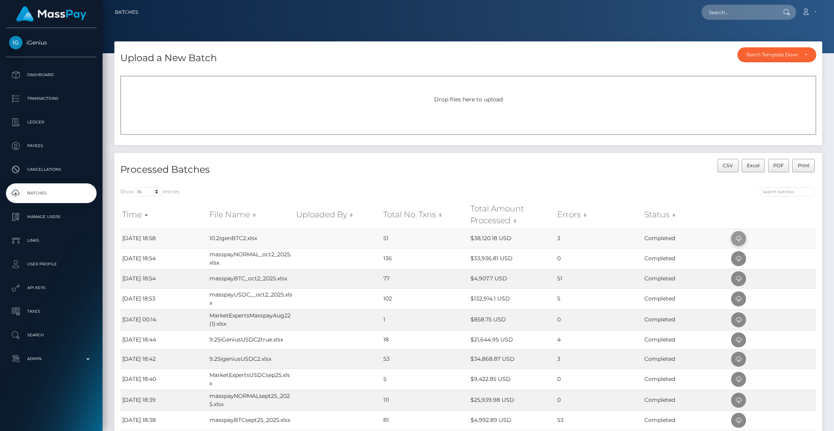
click at [735, 238] on icon at bounding box center [738, 239] width 9 height 10
click at [739, 238] on icon at bounding box center [738, 239] width 9 height 10
click at [738, 242] on icon at bounding box center [738, 239] width 9 height 10
